Goal: Information Seeking & Learning: Find specific fact

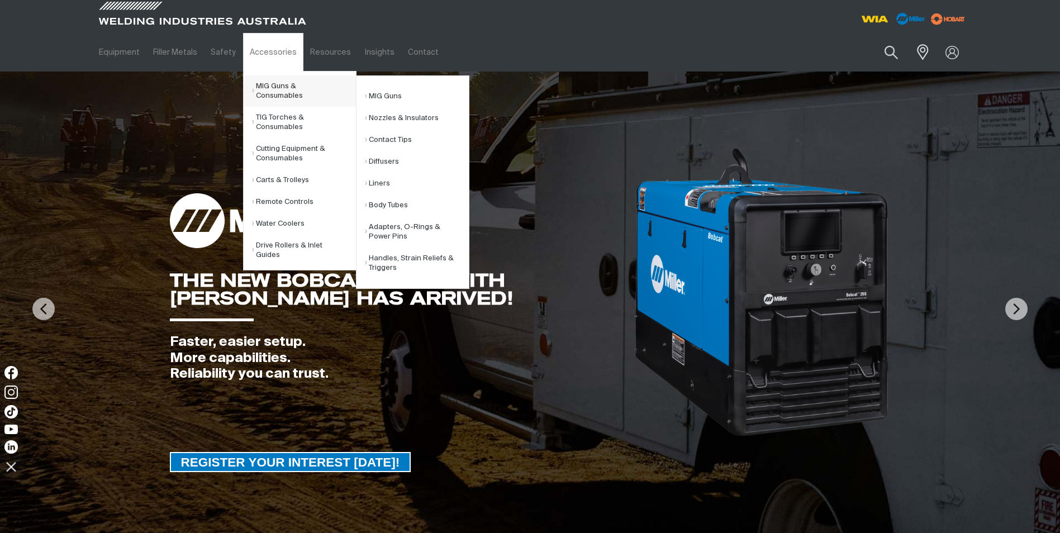
click at [296, 93] on link "MIG Guns & Consumables" at bounding box center [304, 90] width 104 height 31
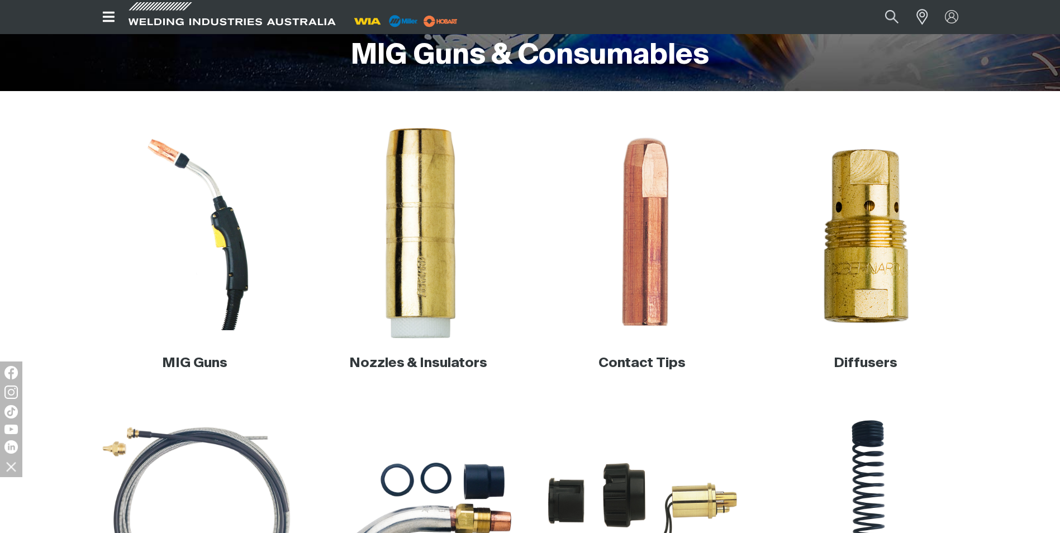
scroll to position [279, 0]
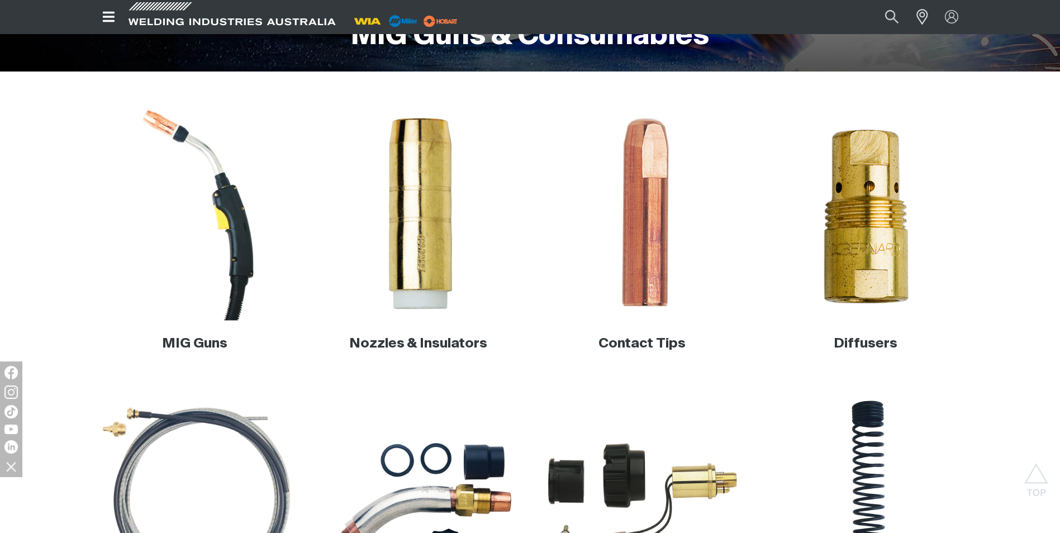
click at [239, 216] on img at bounding box center [195, 214] width 214 height 214
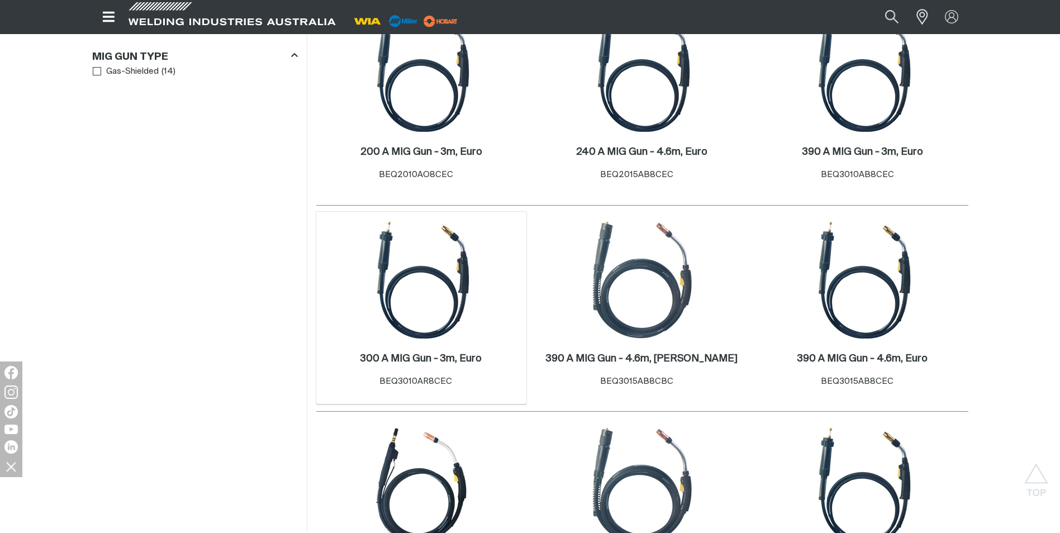
scroll to position [447, 0]
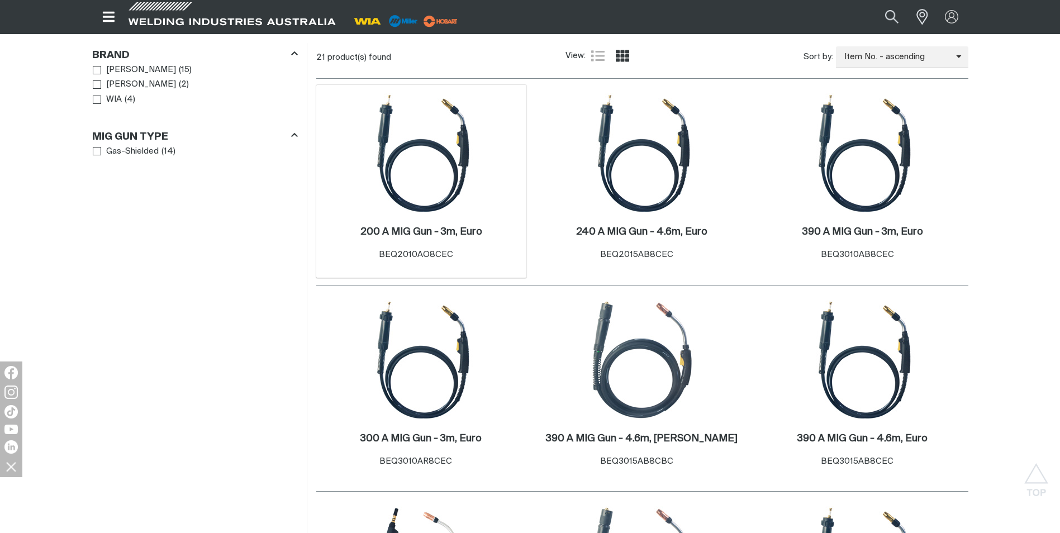
scroll to position [335, 0]
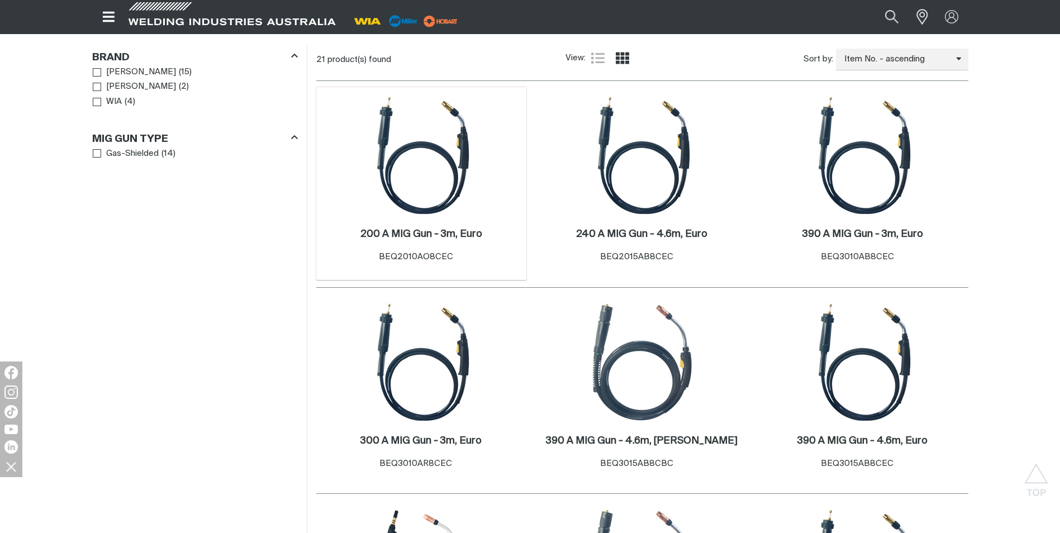
click at [482, 192] on div "1 200 A MIG Gun - 3m, Euro . Item No. BEQ2010AO8CEC" at bounding box center [421, 183] width 211 height 193
click at [448, 191] on img at bounding box center [421, 156] width 120 height 120
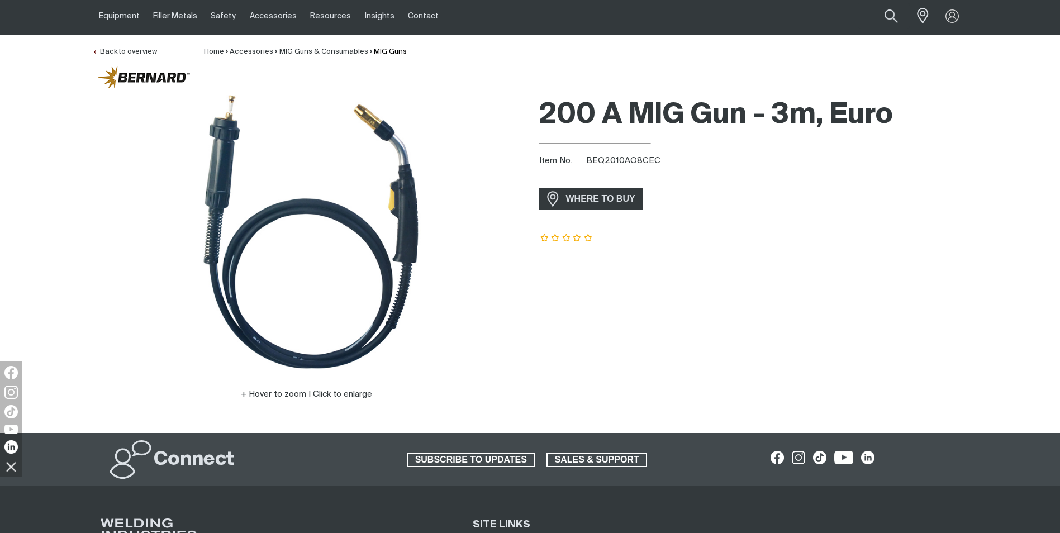
scroll to position [56, 0]
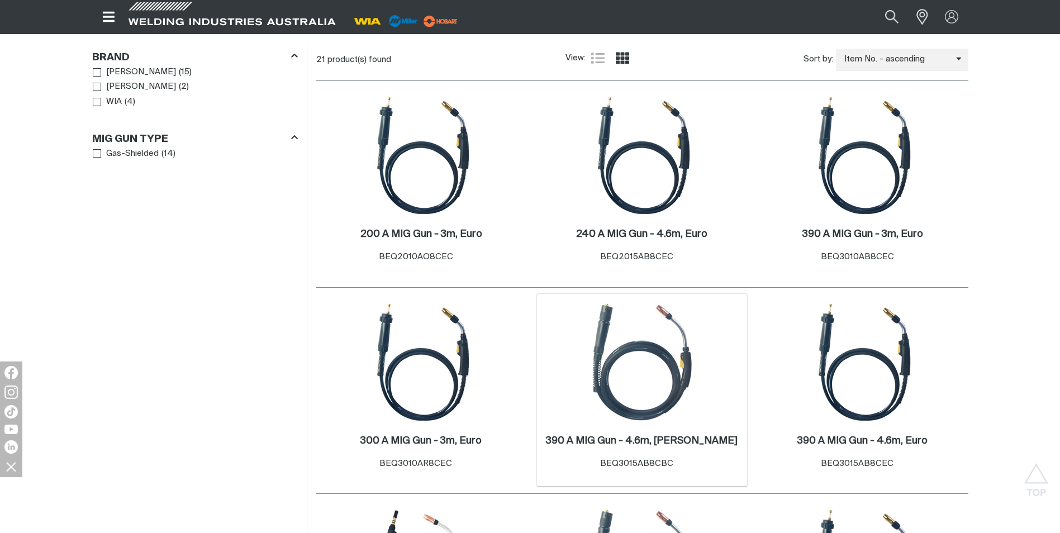
scroll to position [447, 0]
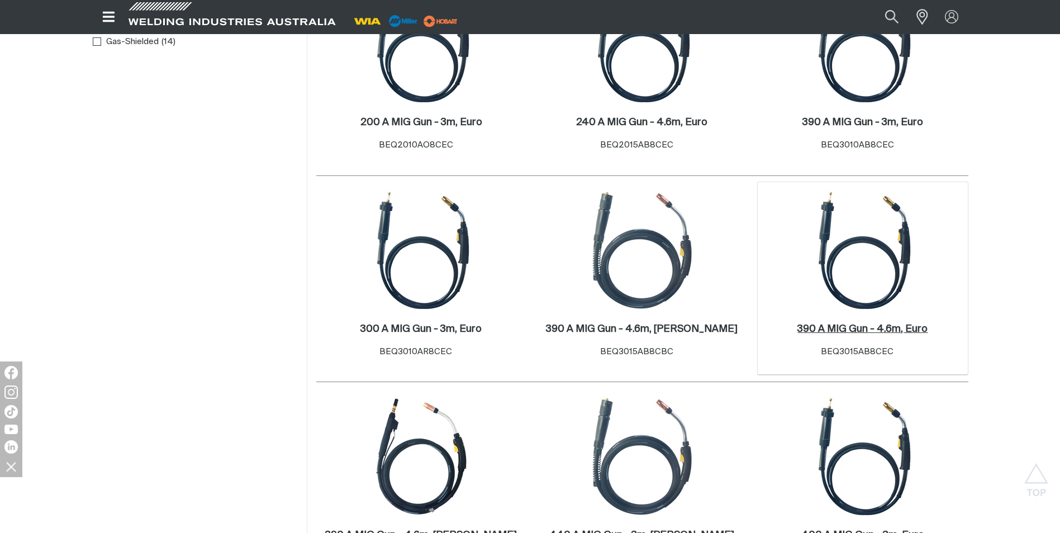
click at [832, 332] on h2 "390 A MIG Gun - 4.6m, Euro ." at bounding box center [862, 329] width 130 height 10
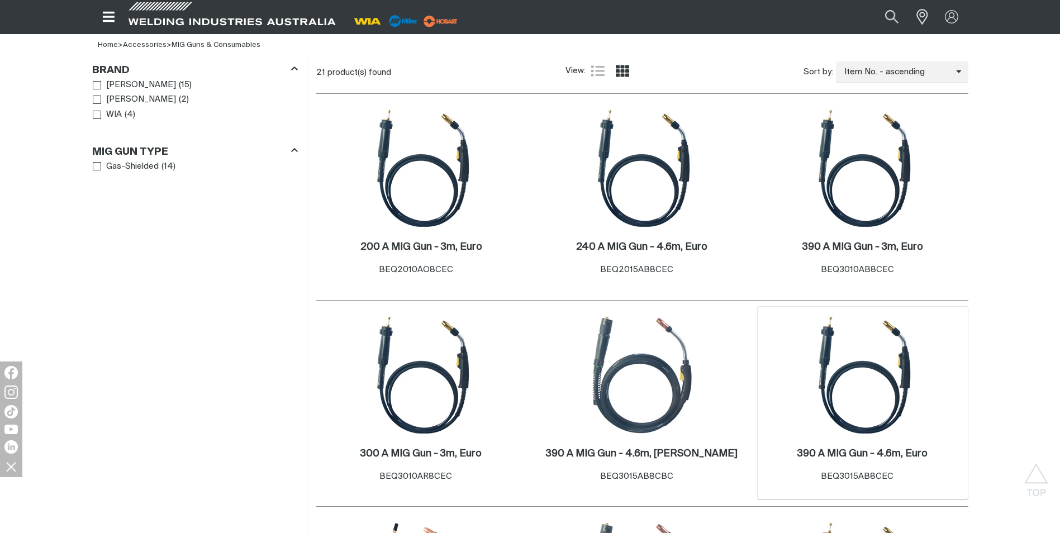
scroll to position [335, 0]
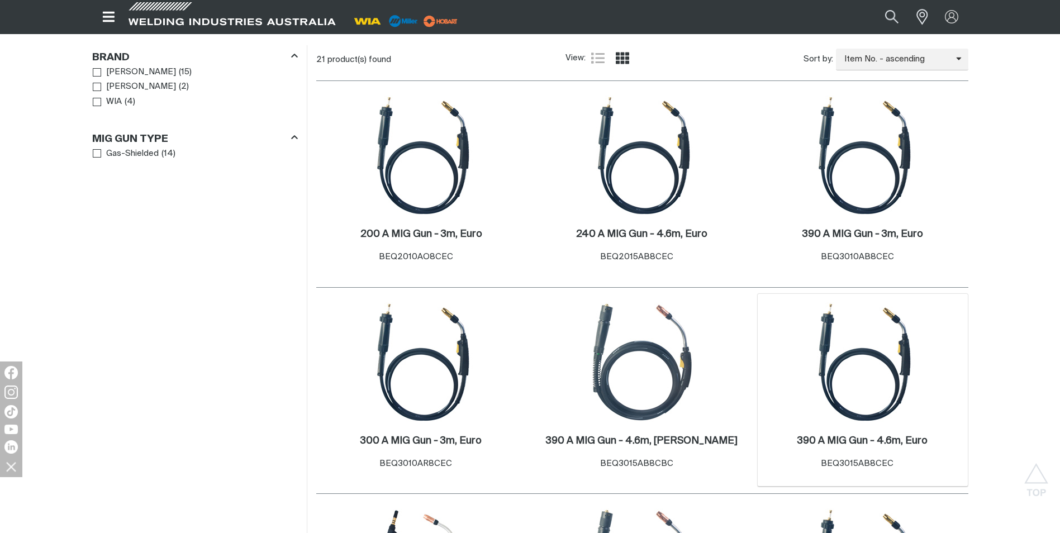
click at [859, 407] on img at bounding box center [863, 362] width 120 height 120
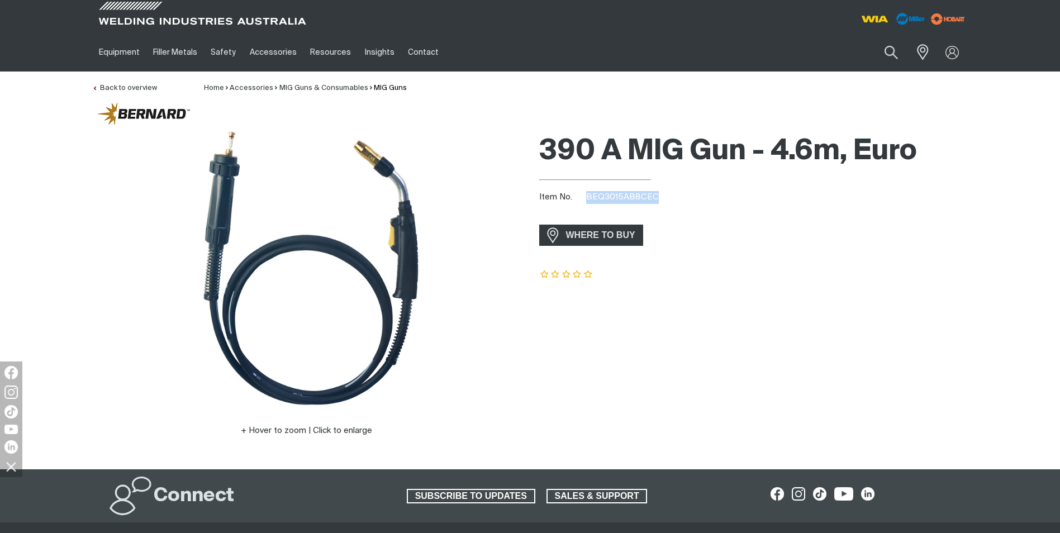
drag, startPoint x: 654, startPoint y: 198, endPoint x: 589, endPoint y: 201, distance: 64.9
click at [587, 202] on div "Item No. BEQ3015AB8CEC" at bounding box center [753, 197] width 429 height 13
drag, startPoint x: 589, startPoint y: 201, endPoint x: 650, endPoint y: 199, distance: 61.5
copy span "BEQ3015AB8CEC"
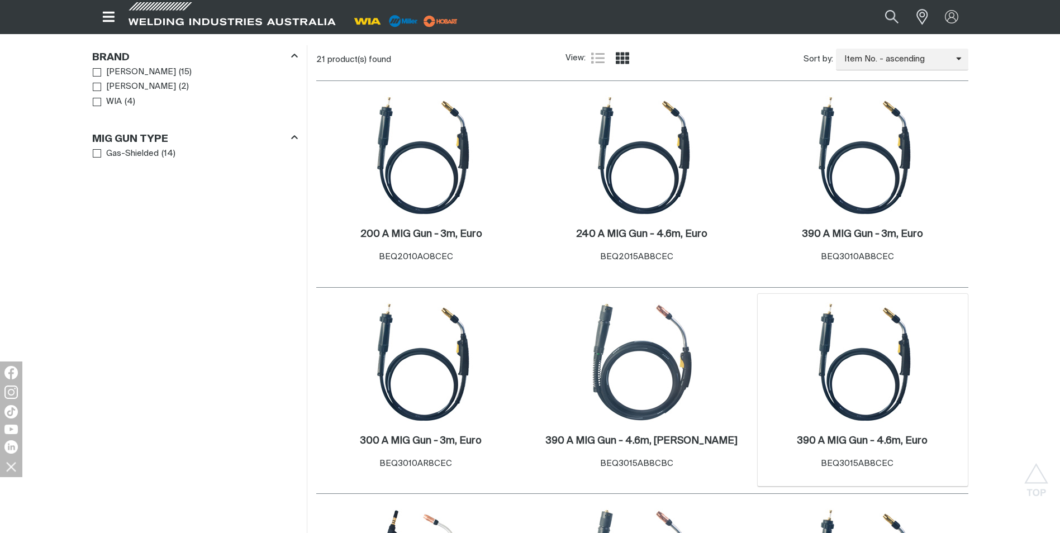
scroll to position [332, 0]
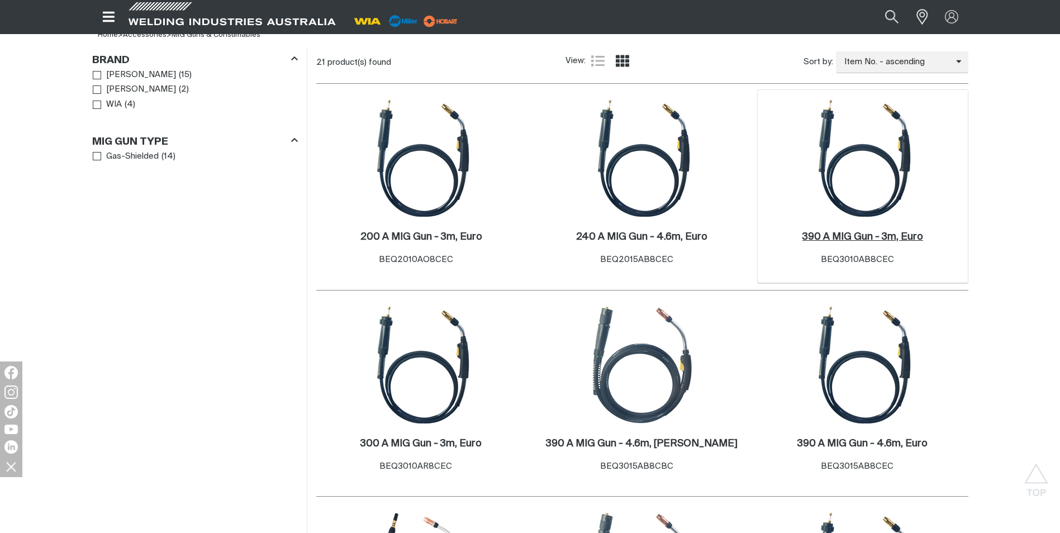
click at [821, 237] on h2 "390 A MIG Gun - 3m, Euro ." at bounding box center [862, 237] width 121 height 10
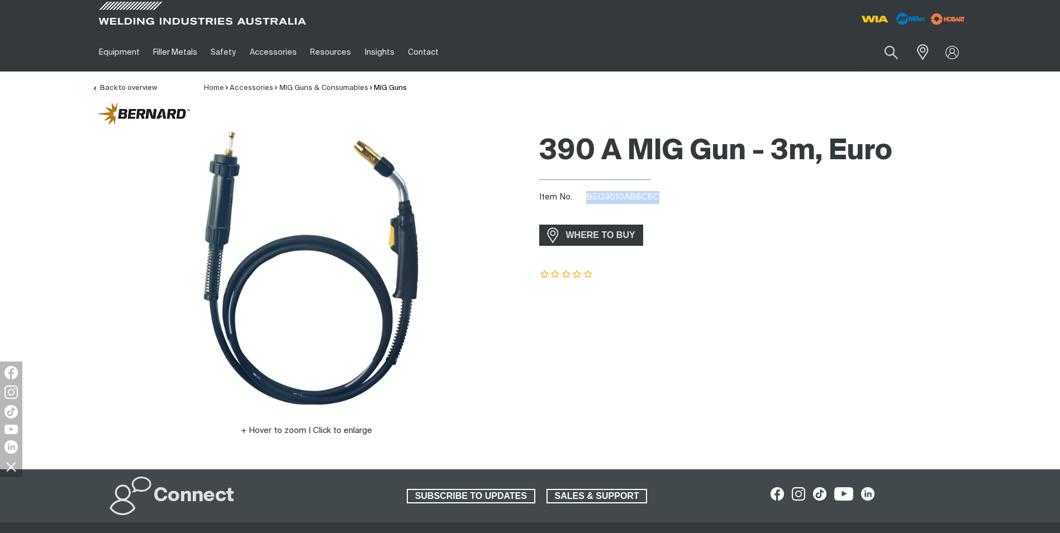
drag, startPoint x: 663, startPoint y: 200, endPoint x: 584, endPoint y: 200, distance: 78.8
click at [584, 200] on div "Item No. BEQ3010AB8CEC" at bounding box center [753, 197] width 429 height 13
drag, startPoint x: 584, startPoint y: 200, endPoint x: 599, endPoint y: 200, distance: 14.5
copy span "BEQ3010AB8CEC"
